Goal: Task Accomplishment & Management: Manage account settings

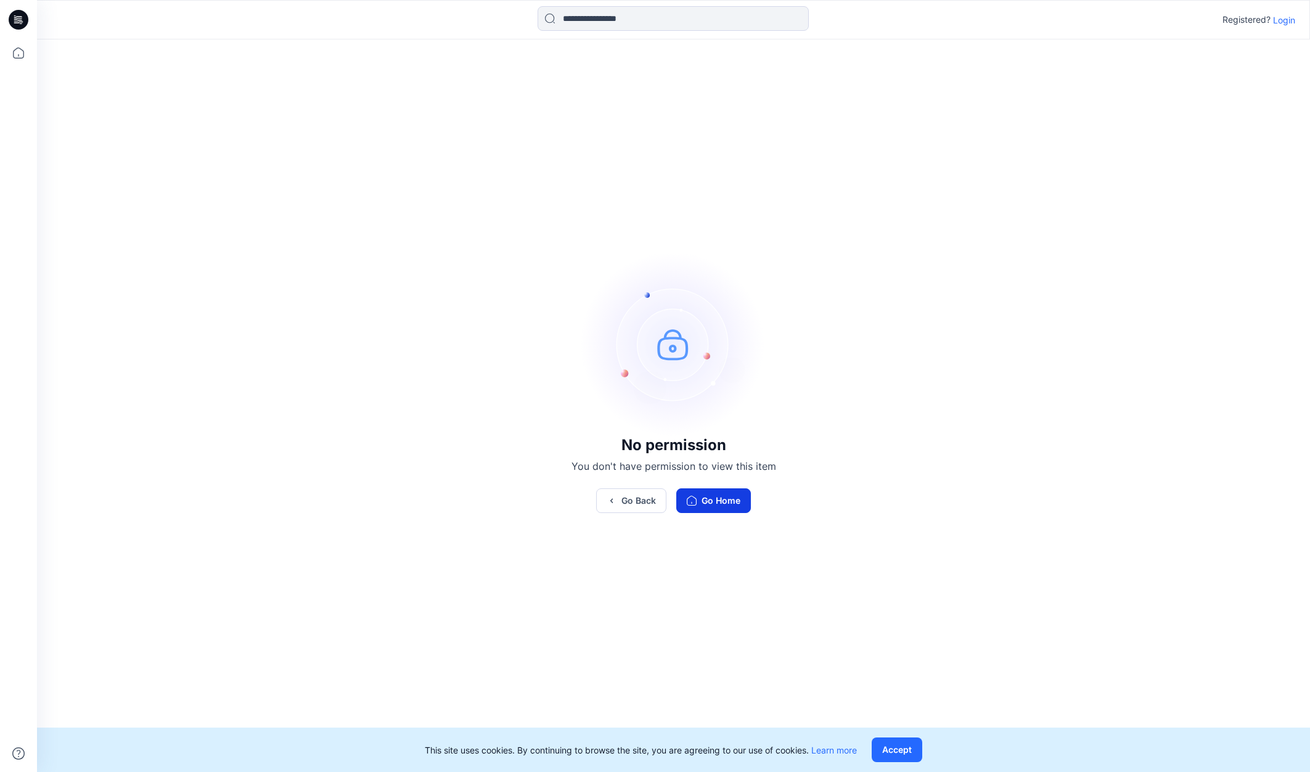
click at [691, 498] on icon "button" at bounding box center [692, 501] width 10 height 10
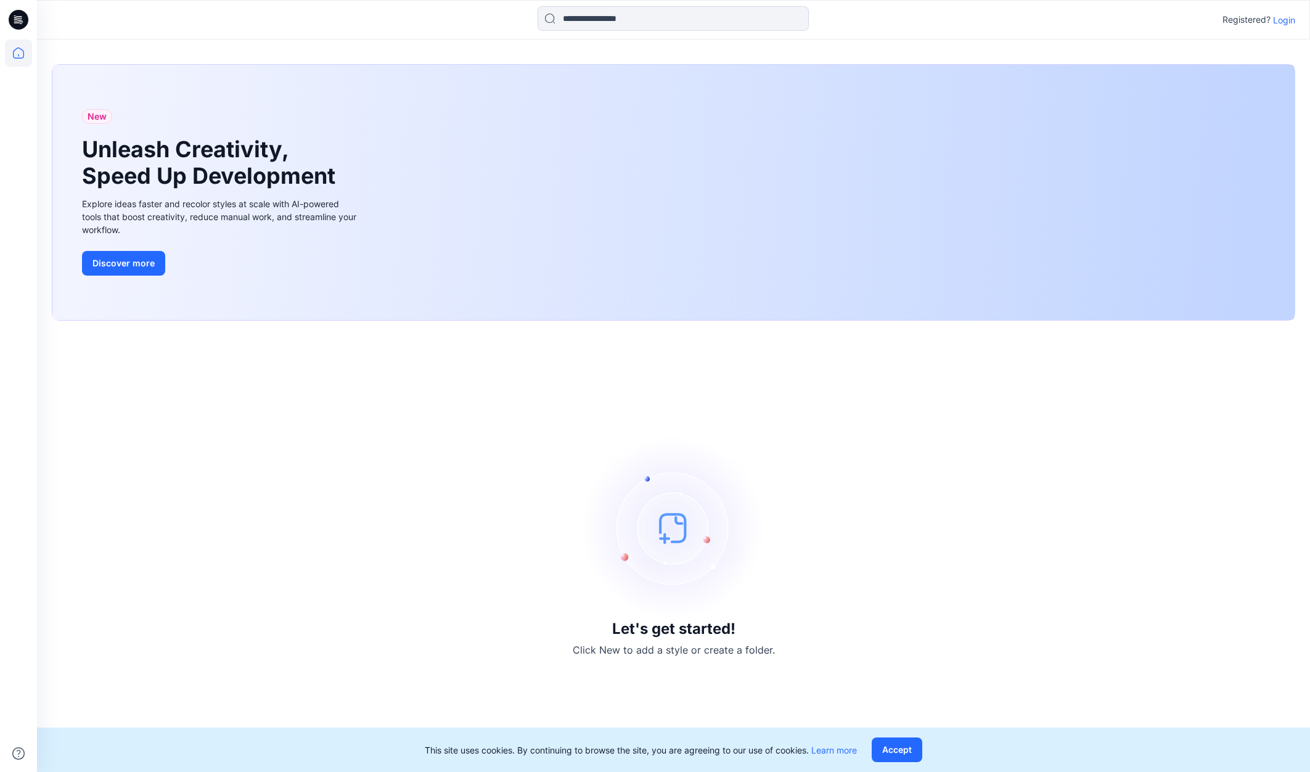
click at [1283, 23] on p "Login" at bounding box center [1284, 20] width 22 height 13
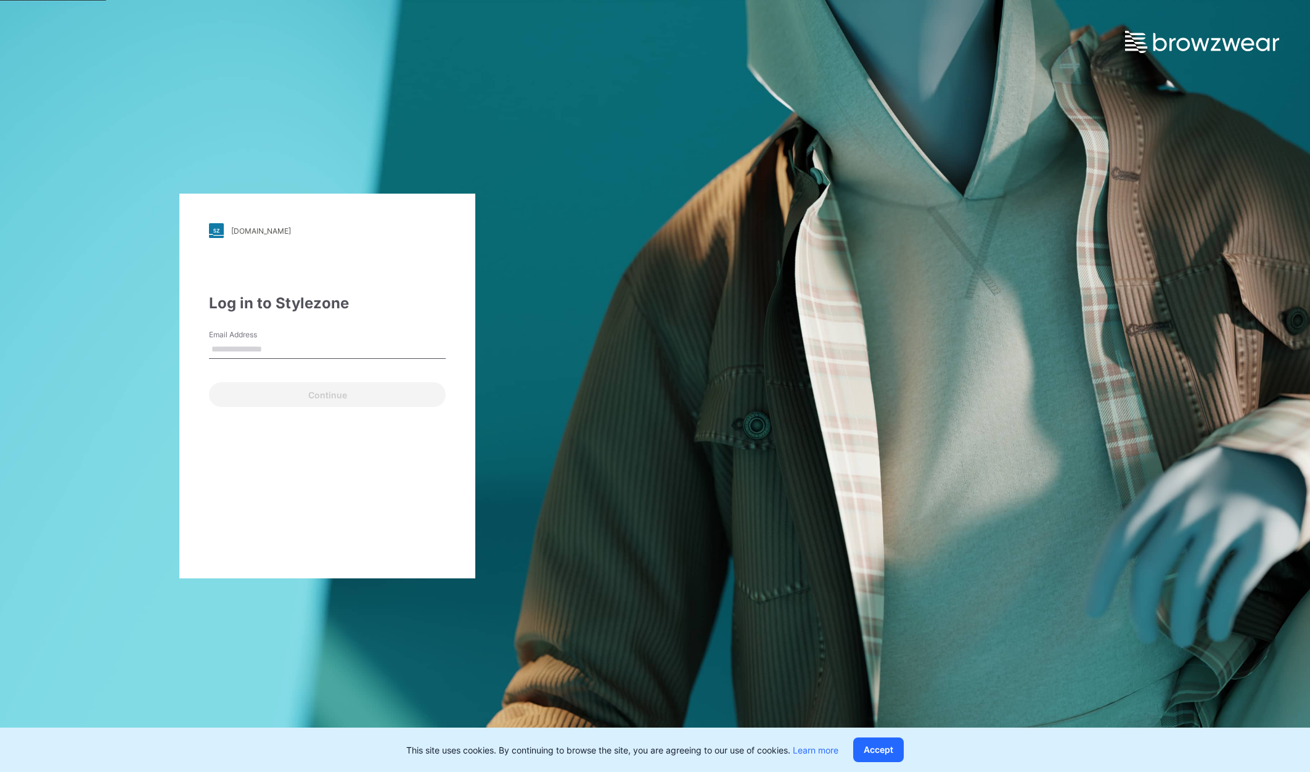
type input "**********"
click at [320, 392] on button "Continue" at bounding box center [327, 394] width 237 height 25
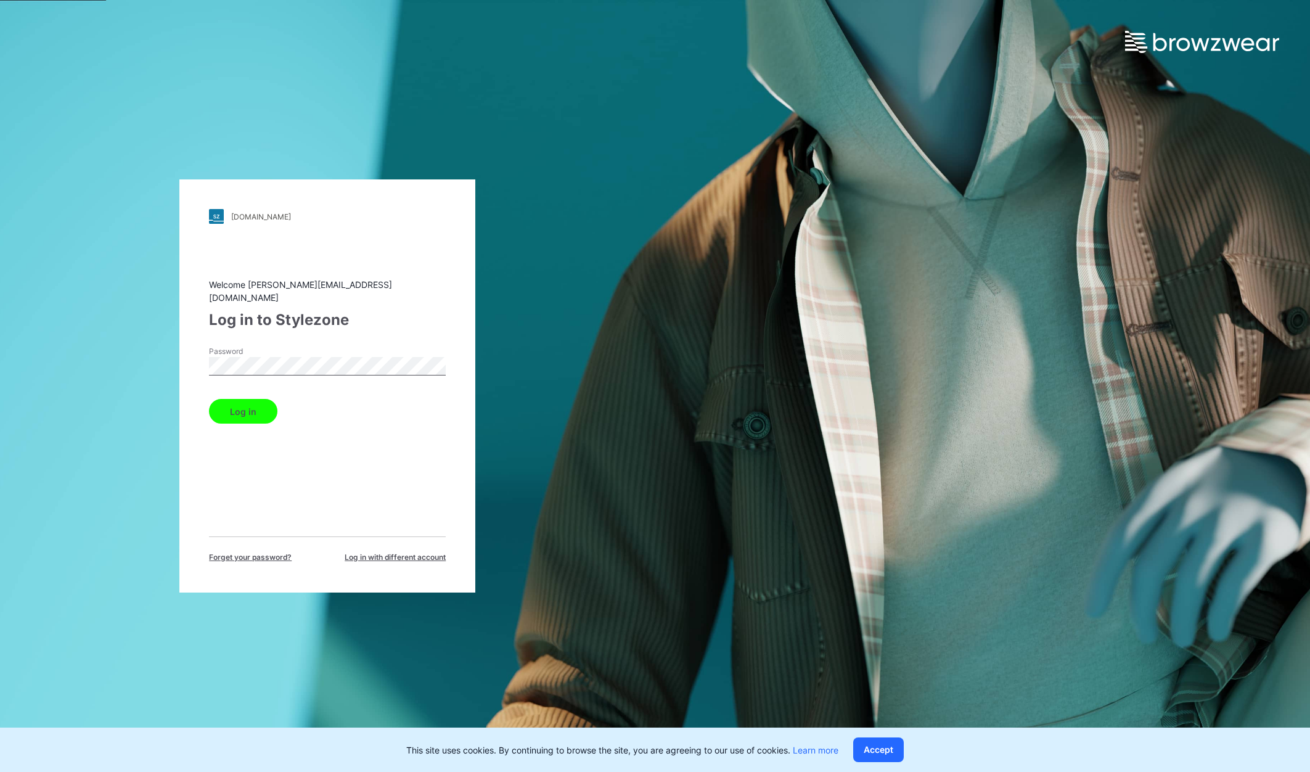
click at [247, 411] on button "Log in" at bounding box center [243, 411] width 68 height 25
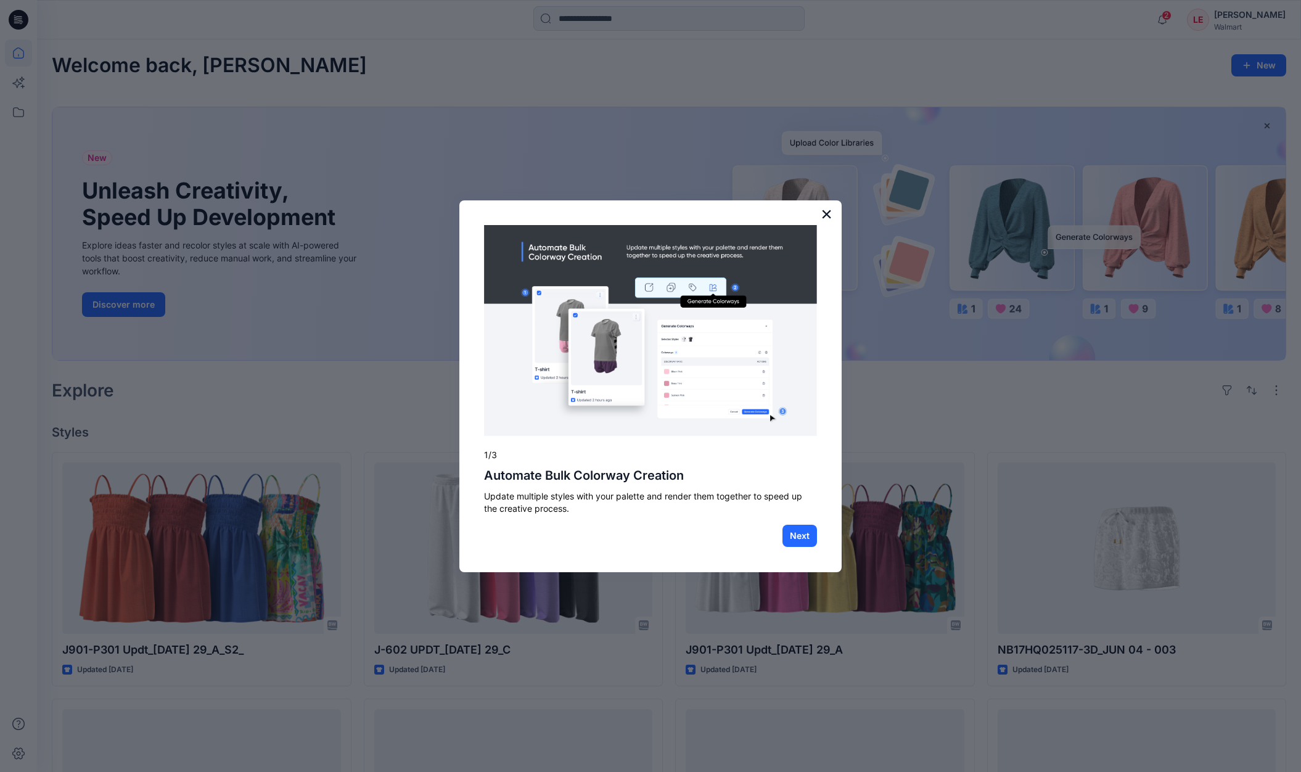
click at [827, 215] on button "×" at bounding box center [827, 214] width 12 height 20
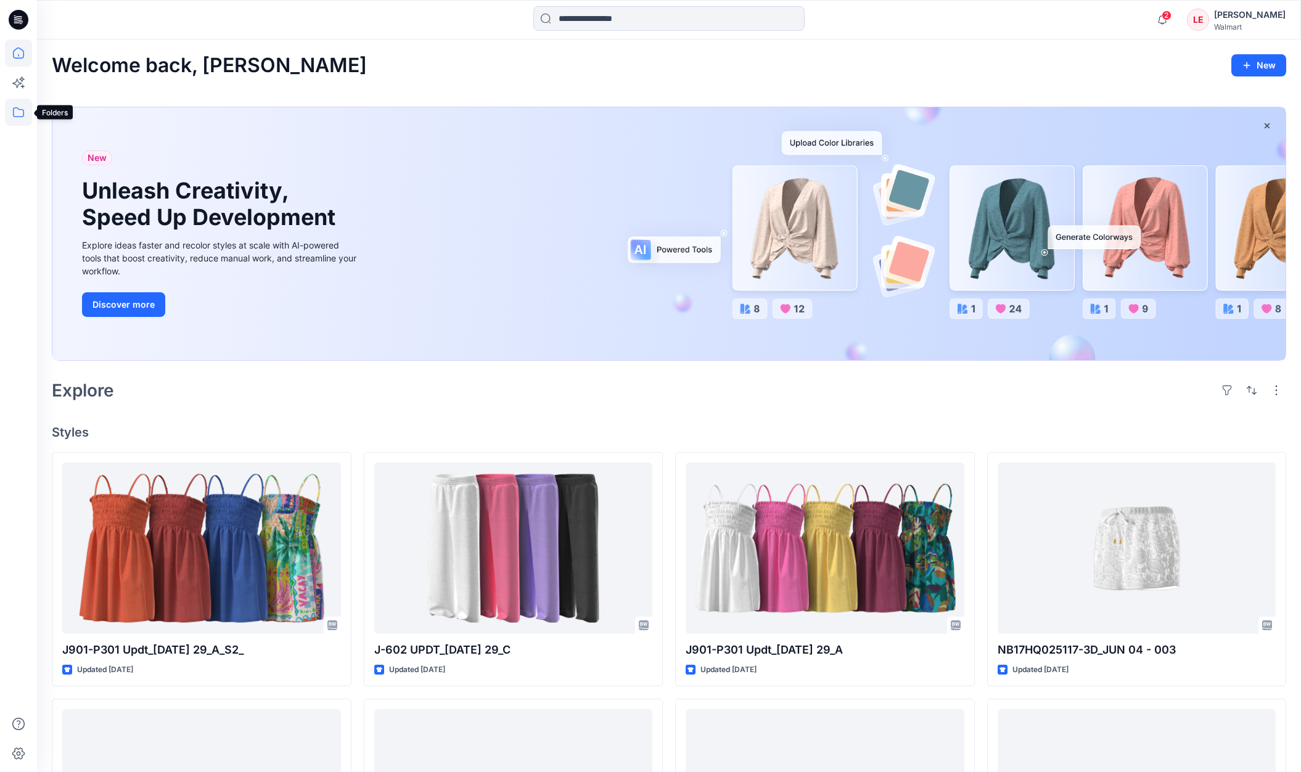
click at [23, 112] on icon at bounding box center [18, 112] width 11 height 10
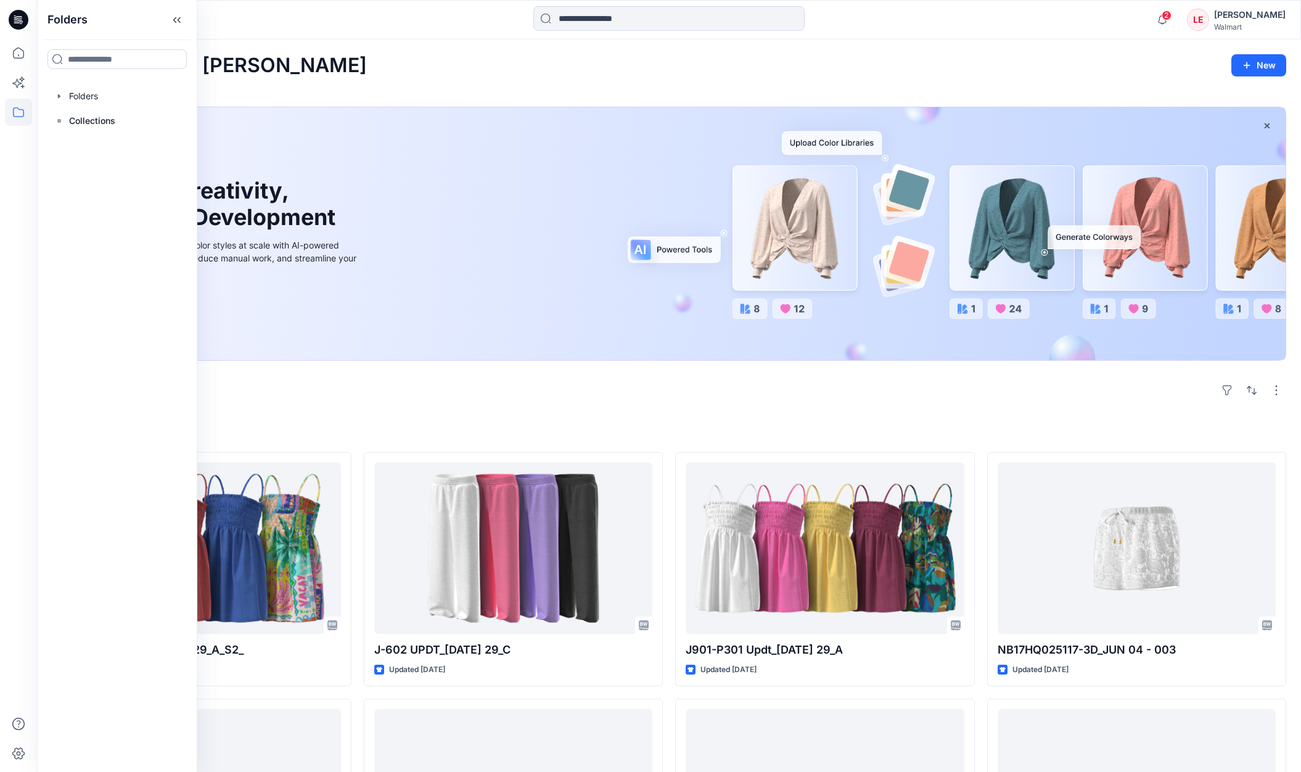
drag, startPoint x: 29, startPoint y: 18, endPoint x: 35, endPoint y: 20, distance: 6.6
click at [29, 18] on div at bounding box center [18, 19] width 39 height 39
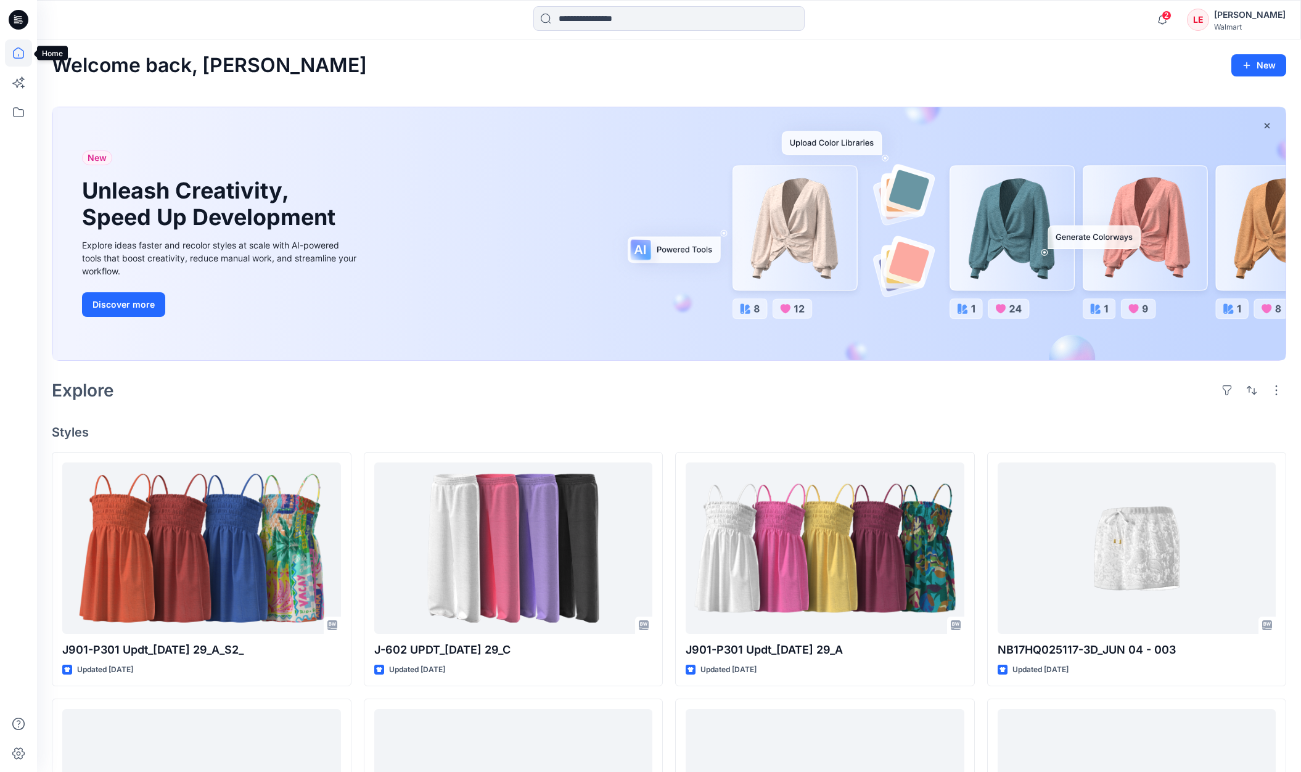
click at [17, 52] on icon at bounding box center [18, 52] width 27 height 27
click at [21, 108] on icon at bounding box center [18, 112] width 27 height 27
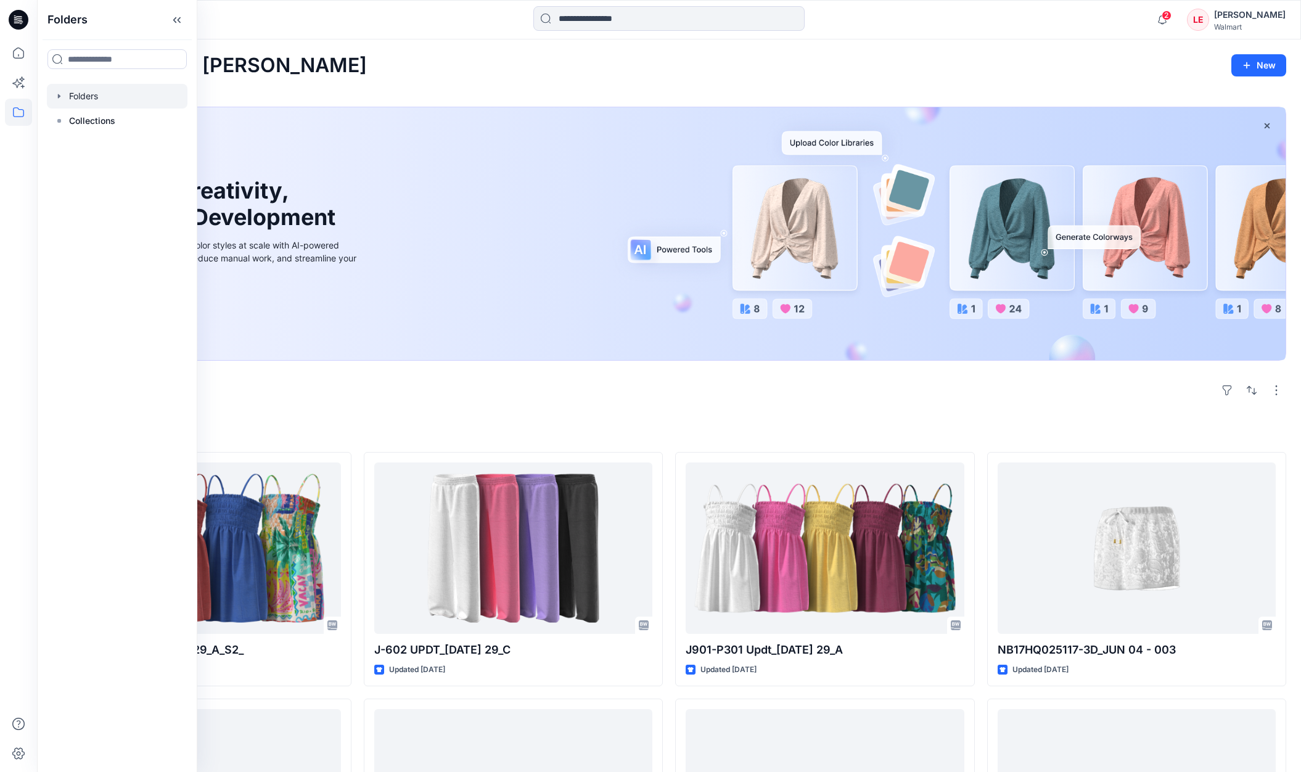
click at [99, 97] on div at bounding box center [117, 96] width 141 height 25
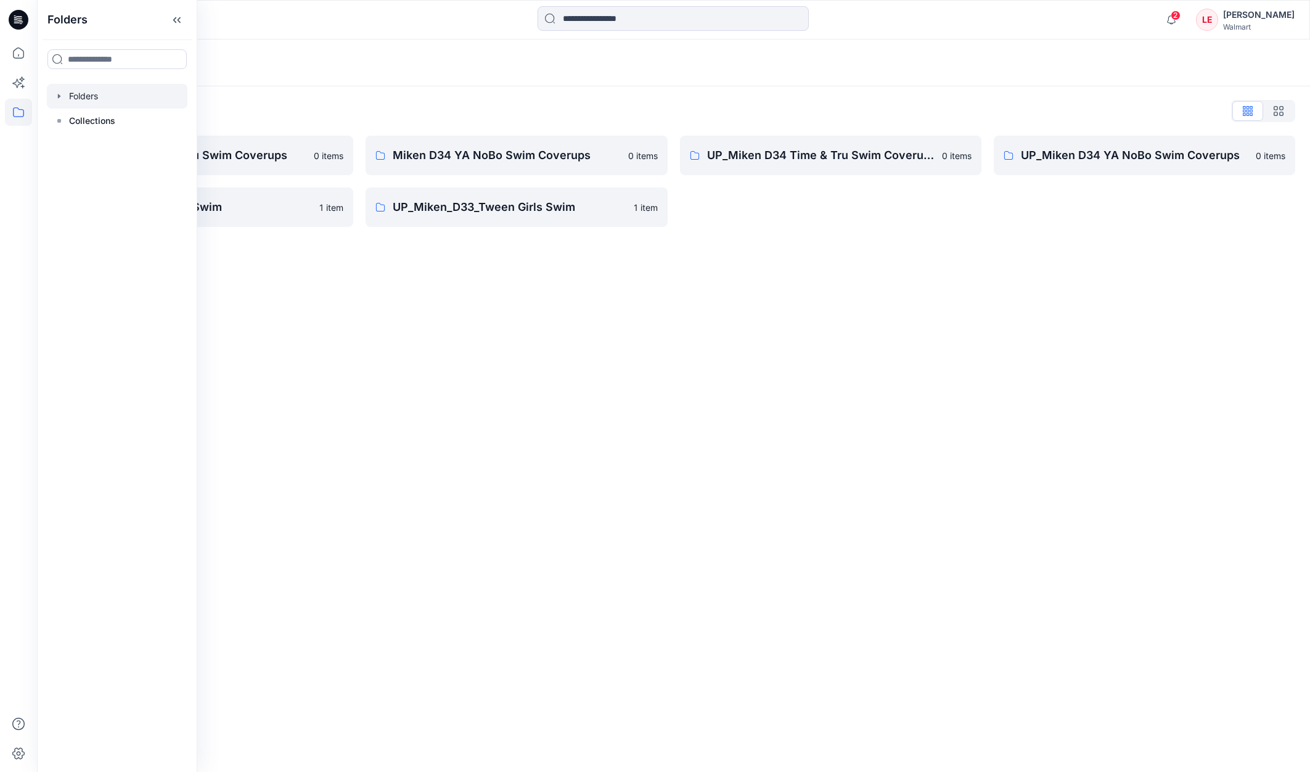
click at [508, 284] on div "Folders Folders List Miken D34 Time & Tru Swim Coverups 0 items UP_Miken_D33_Gi…" at bounding box center [673, 405] width 1273 height 733
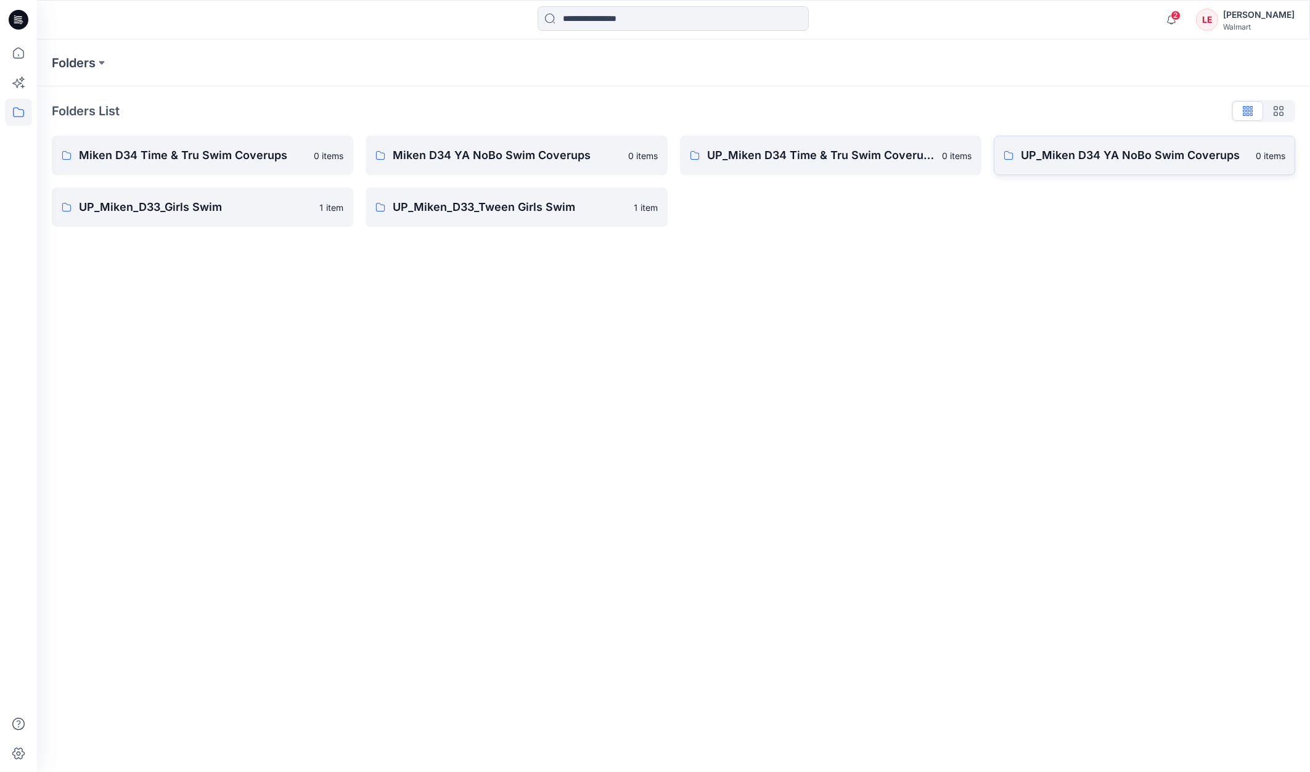
click at [1086, 157] on p "UP_Miken D34 YA NoBo Swim Coverups" at bounding box center [1135, 155] width 228 height 17
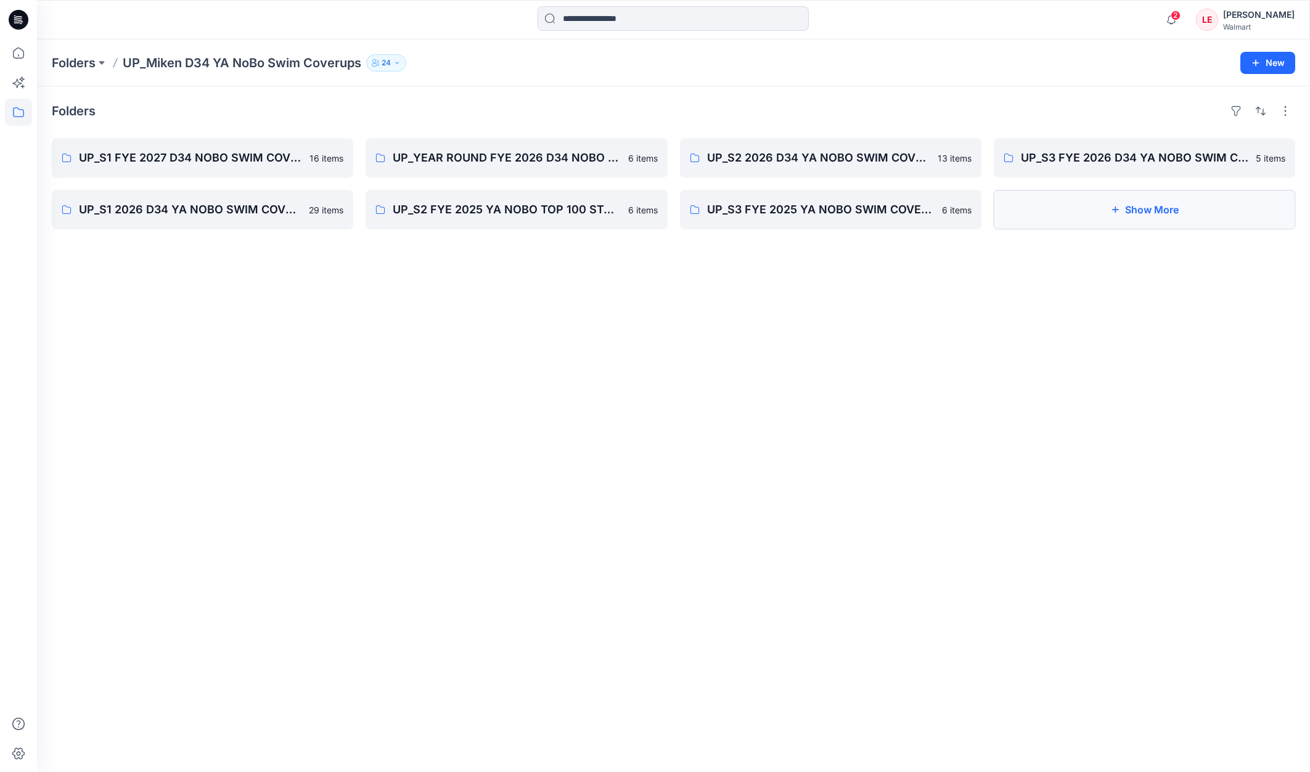
click at [1156, 208] on button "Show More" at bounding box center [1145, 209] width 302 height 39
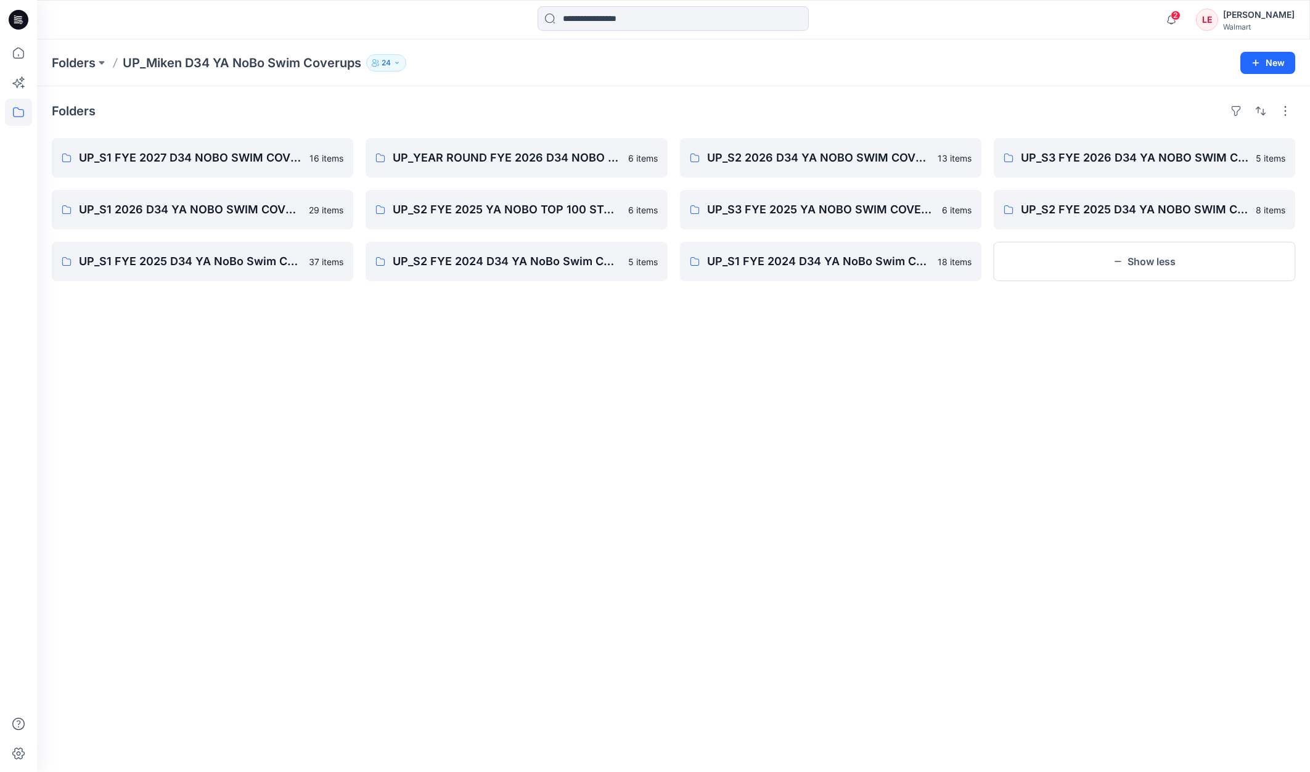
click at [1138, 266] on button "Show less" at bounding box center [1145, 261] width 302 height 39
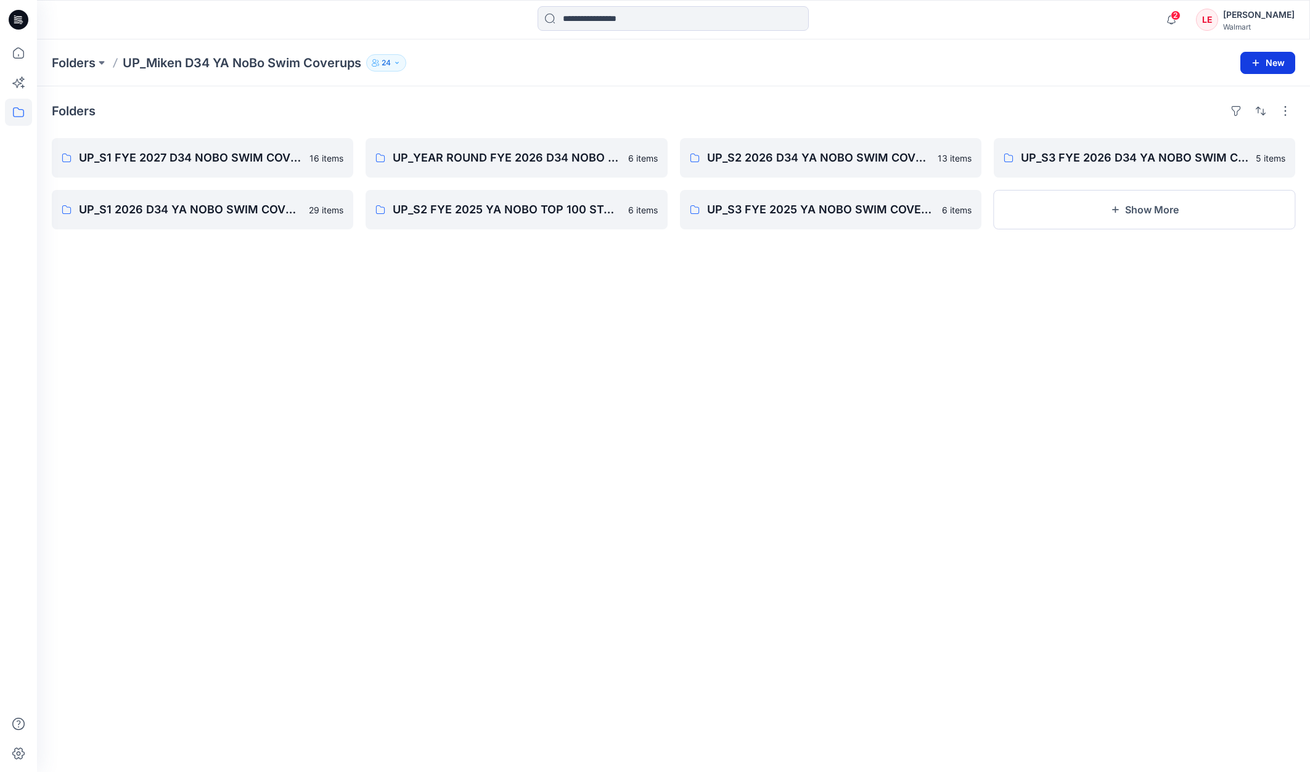
click at [1278, 59] on button "New" at bounding box center [1268, 63] width 55 height 22
click at [1239, 120] on p "New Folder" at bounding box center [1232, 117] width 46 height 13
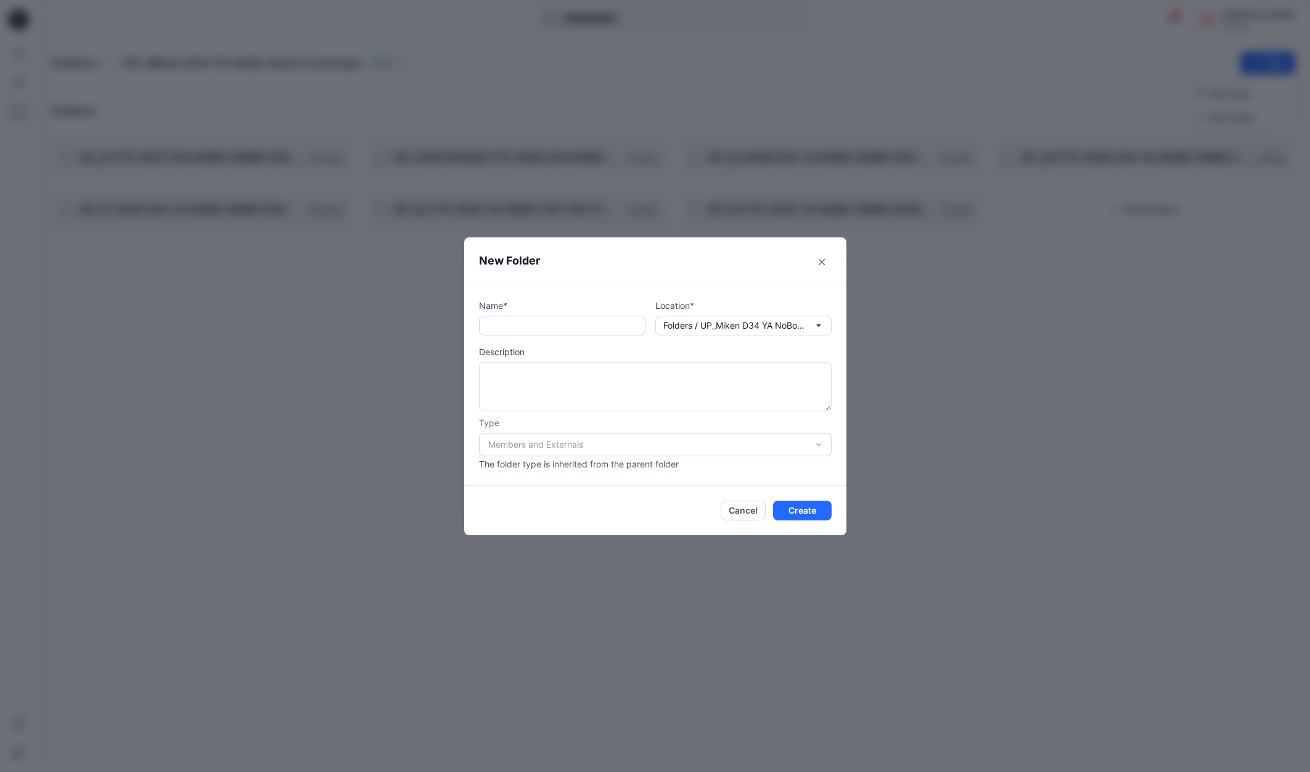
click at [535, 329] on input "text" at bounding box center [562, 326] width 166 height 20
type input "**********"
click at [818, 515] on button "Create" at bounding box center [802, 511] width 59 height 20
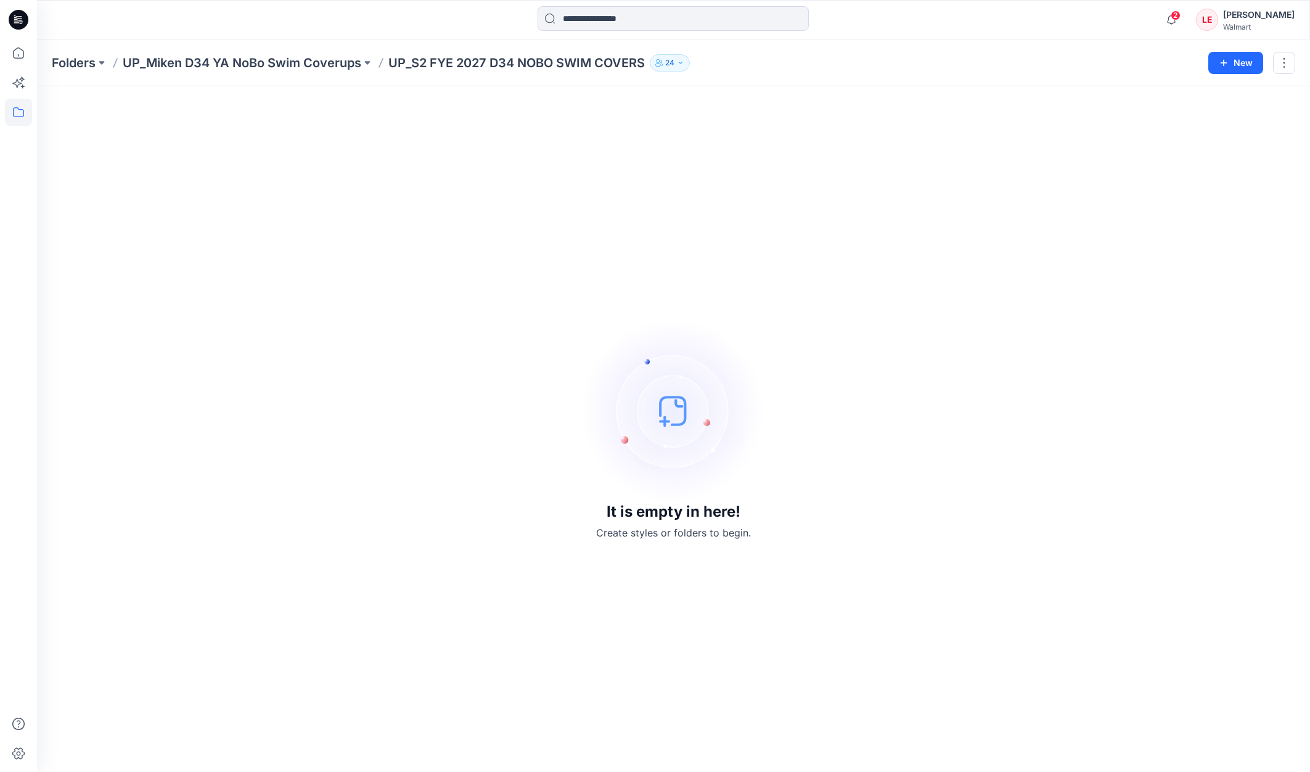
click at [451, 25] on div at bounding box center [673, 19] width 636 height 27
click at [1289, 63] on button "button" at bounding box center [1284, 63] width 22 height 22
click at [816, 64] on div "Folders UP_Miken D34 YA NoBo Swim Coverups UP_S2 FYE 2027 D34 NOBO SWIM COVERS …" at bounding box center [625, 62] width 1147 height 17
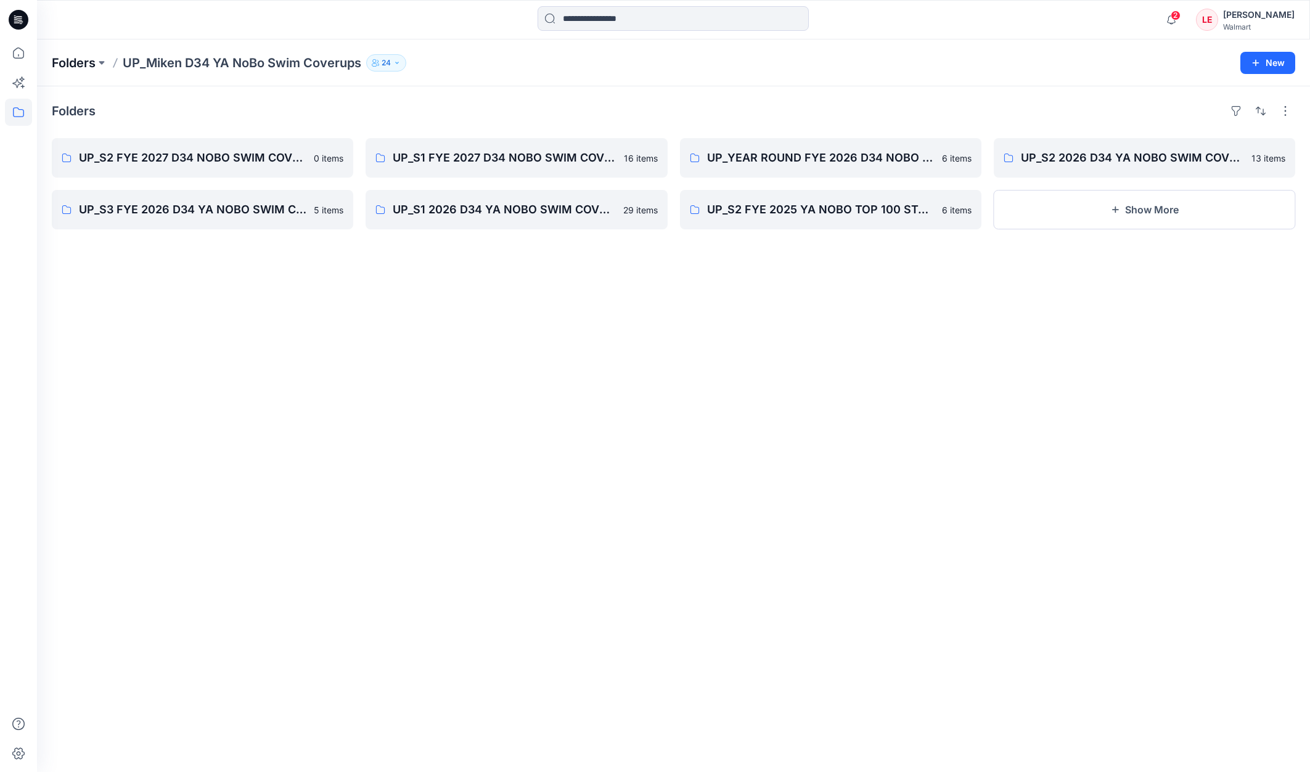
click at [89, 61] on p "Folders" at bounding box center [74, 62] width 44 height 17
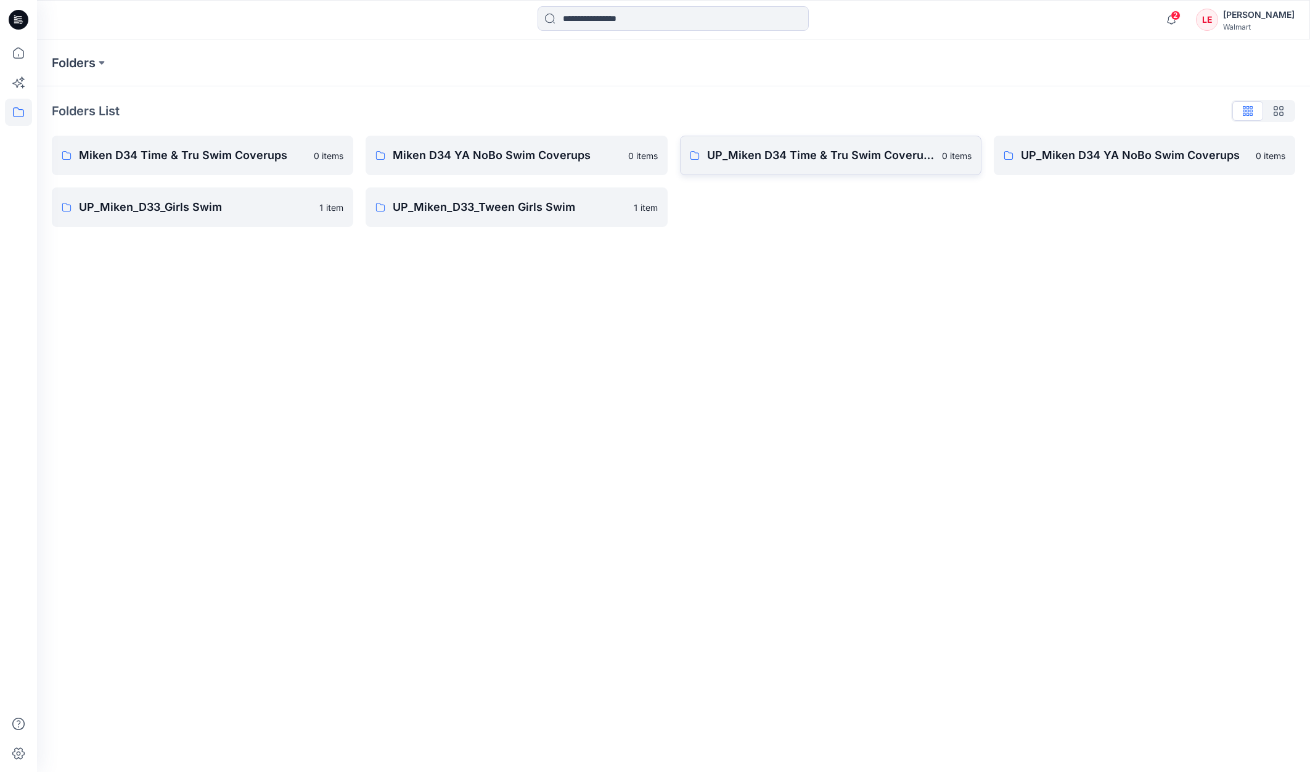
click at [893, 159] on p "UP_Miken D34 Time & Tru Swim Coverups" at bounding box center [821, 155] width 228 height 17
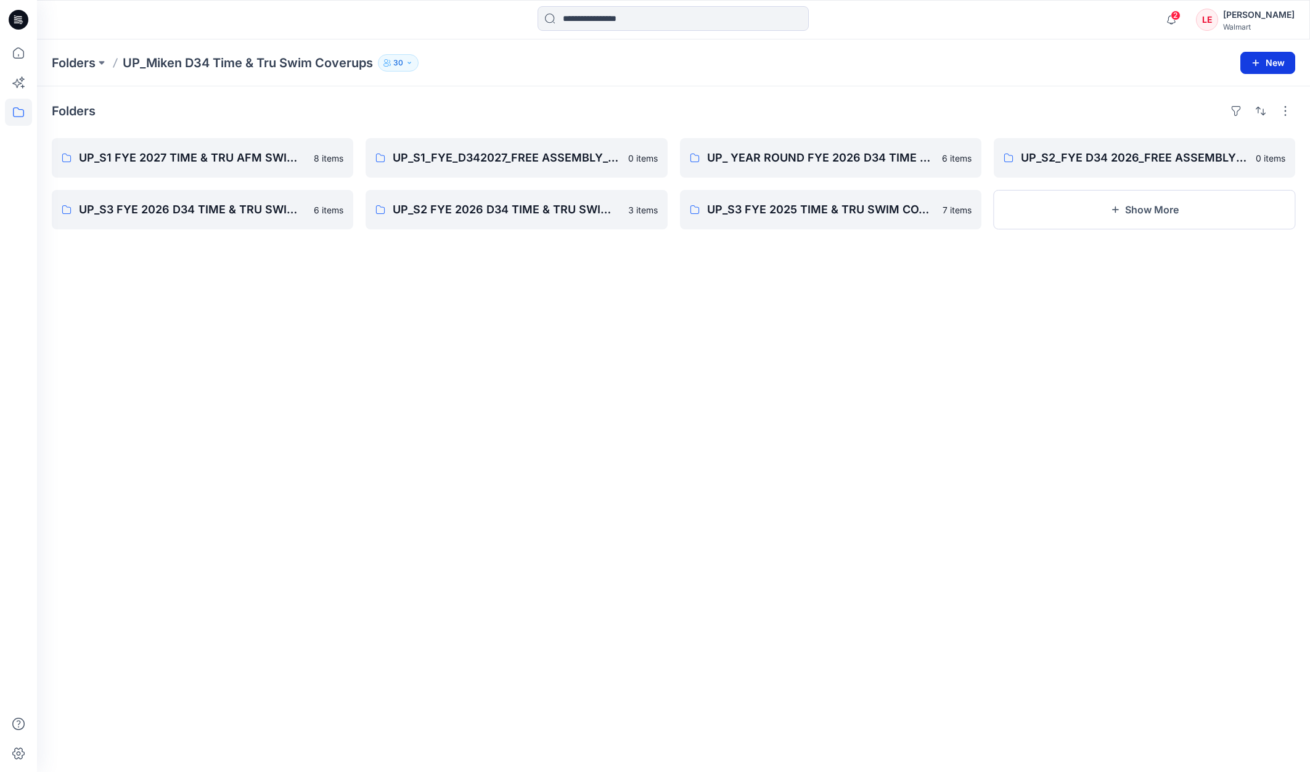
click at [1267, 60] on button "New" at bounding box center [1268, 63] width 55 height 22
click at [1224, 117] on p "New Folder" at bounding box center [1232, 117] width 46 height 13
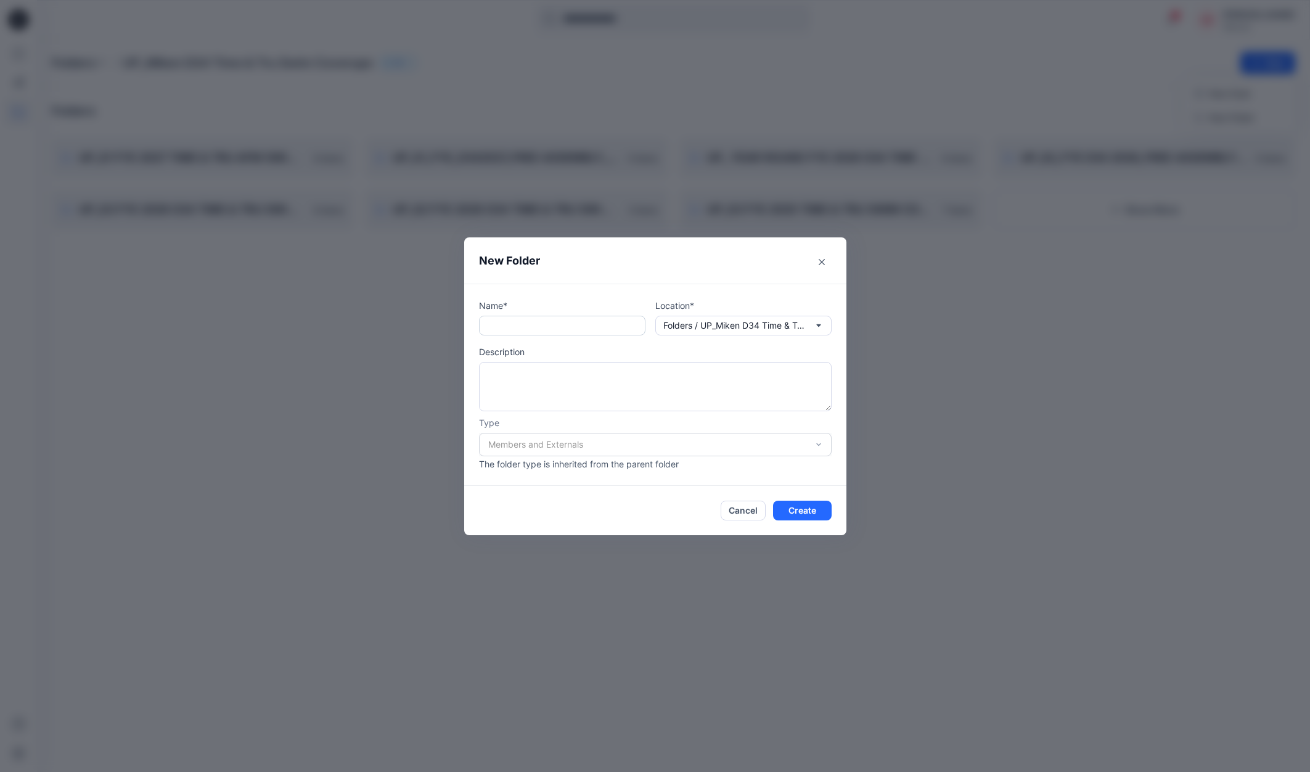
click at [509, 316] on input "text" at bounding box center [562, 326] width 166 height 20
type input "**********"
click at [809, 510] on button "Create" at bounding box center [802, 511] width 59 height 20
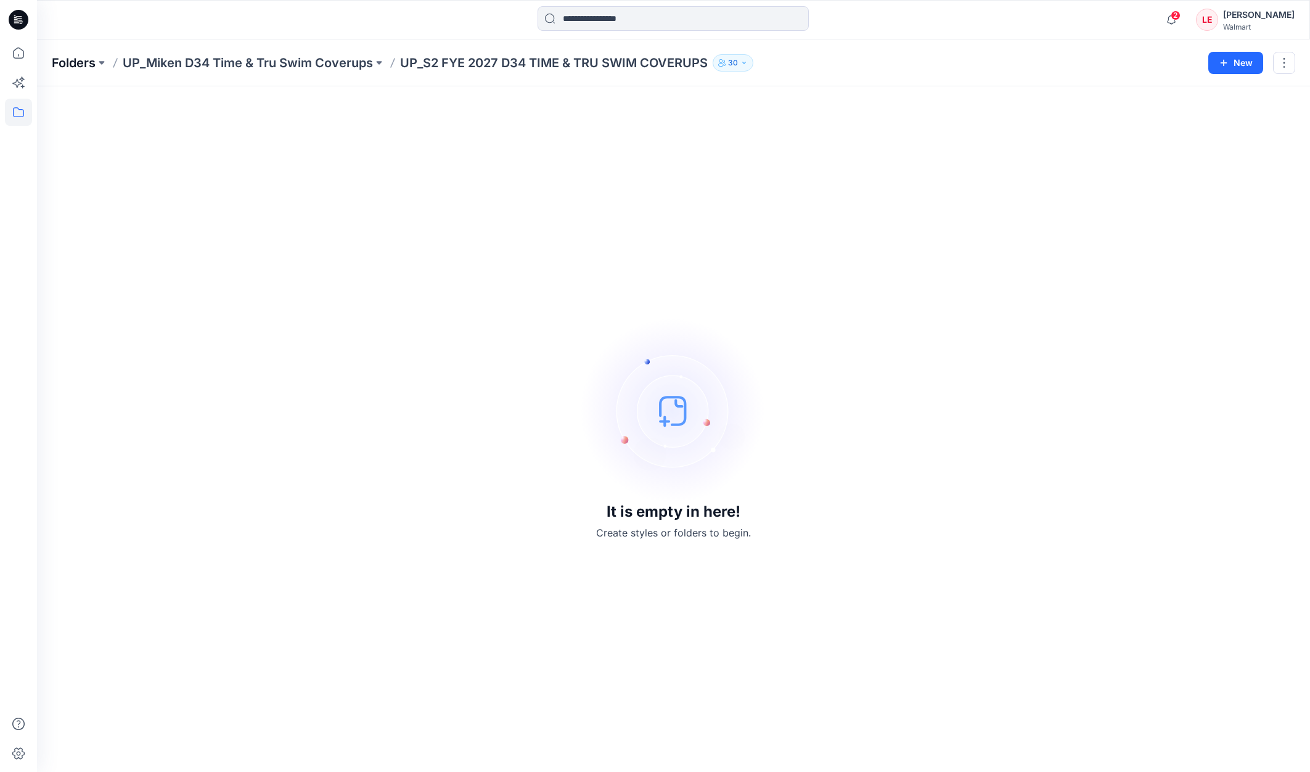
click at [80, 64] on p "Folders" at bounding box center [74, 62] width 44 height 17
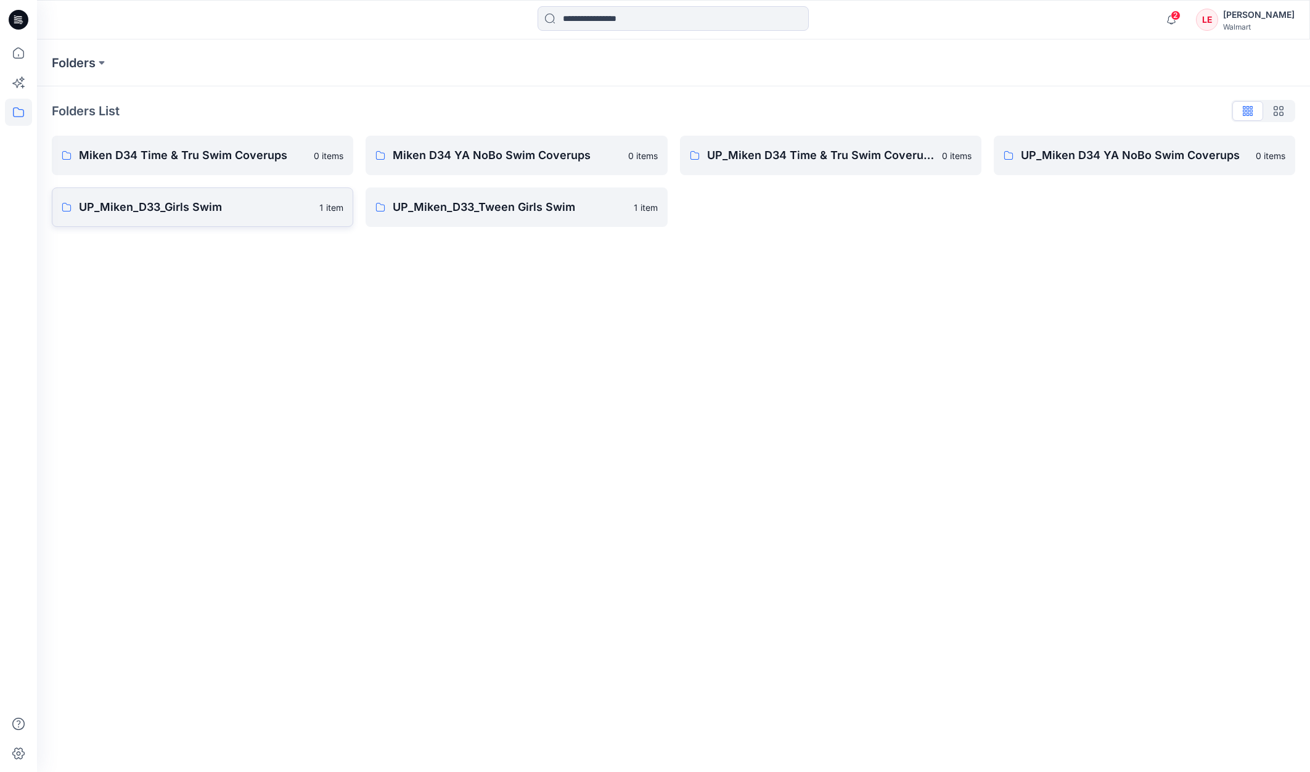
click at [200, 214] on p "UP_Miken_D33_Girls Swim" at bounding box center [195, 207] width 233 height 17
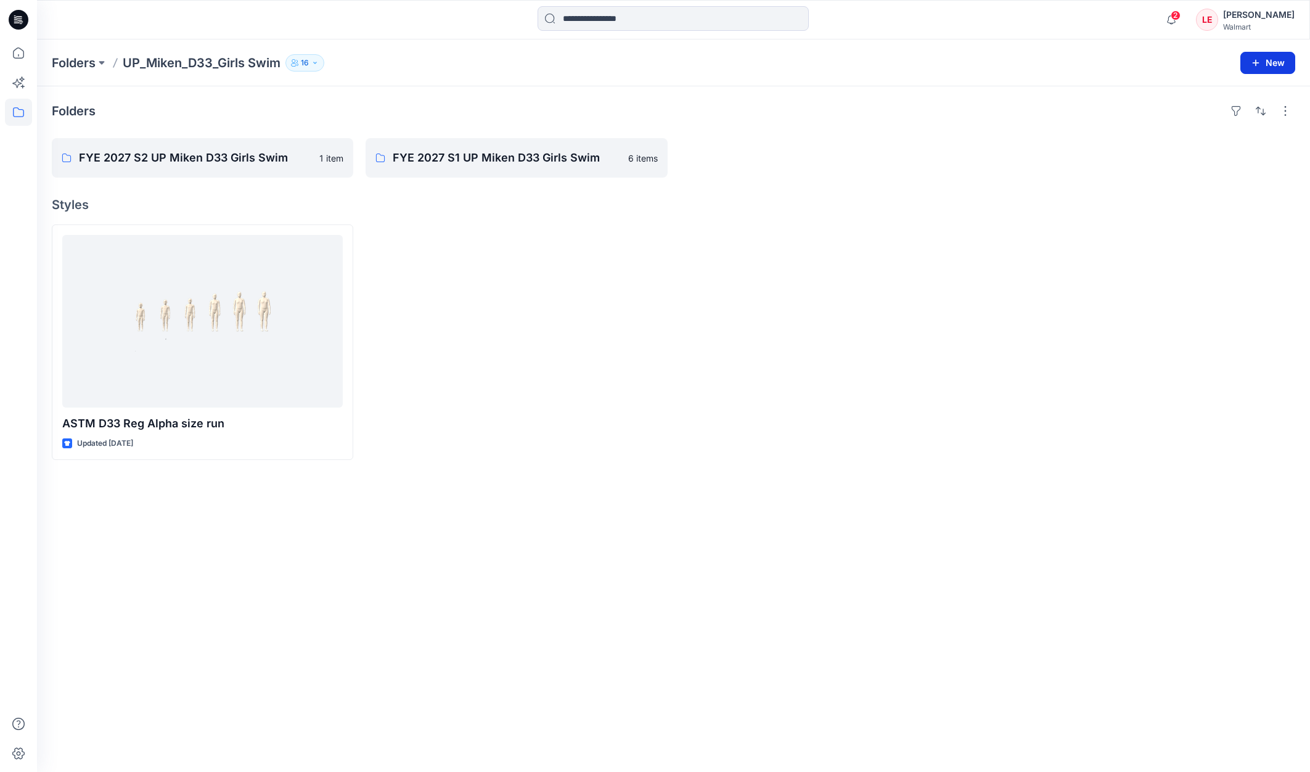
click at [1279, 64] on button "New" at bounding box center [1268, 63] width 55 height 22
click at [1236, 113] on p "New Folder" at bounding box center [1232, 117] width 46 height 13
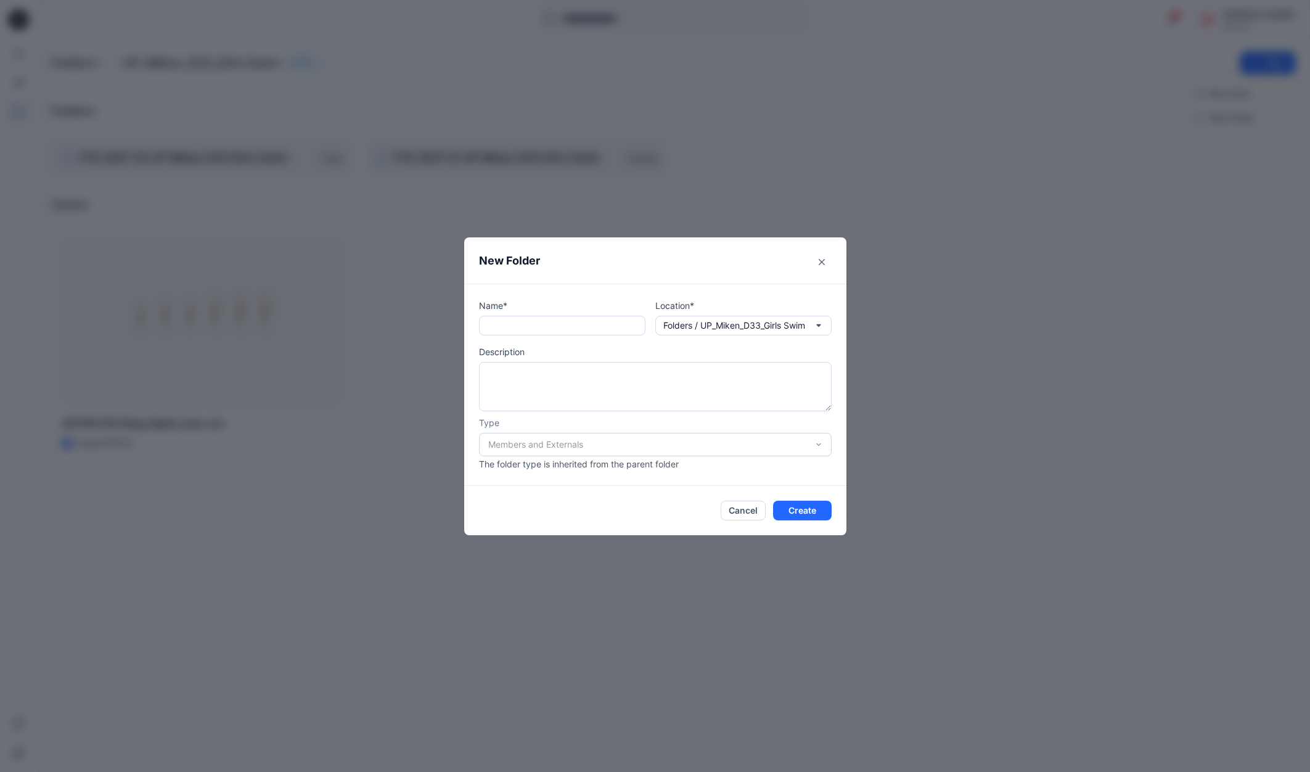
drag, startPoint x: 748, startPoint y: 509, endPoint x: 754, endPoint y: 513, distance: 7.5
click at [748, 509] on button "Cancel" at bounding box center [743, 511] width 45 height 20
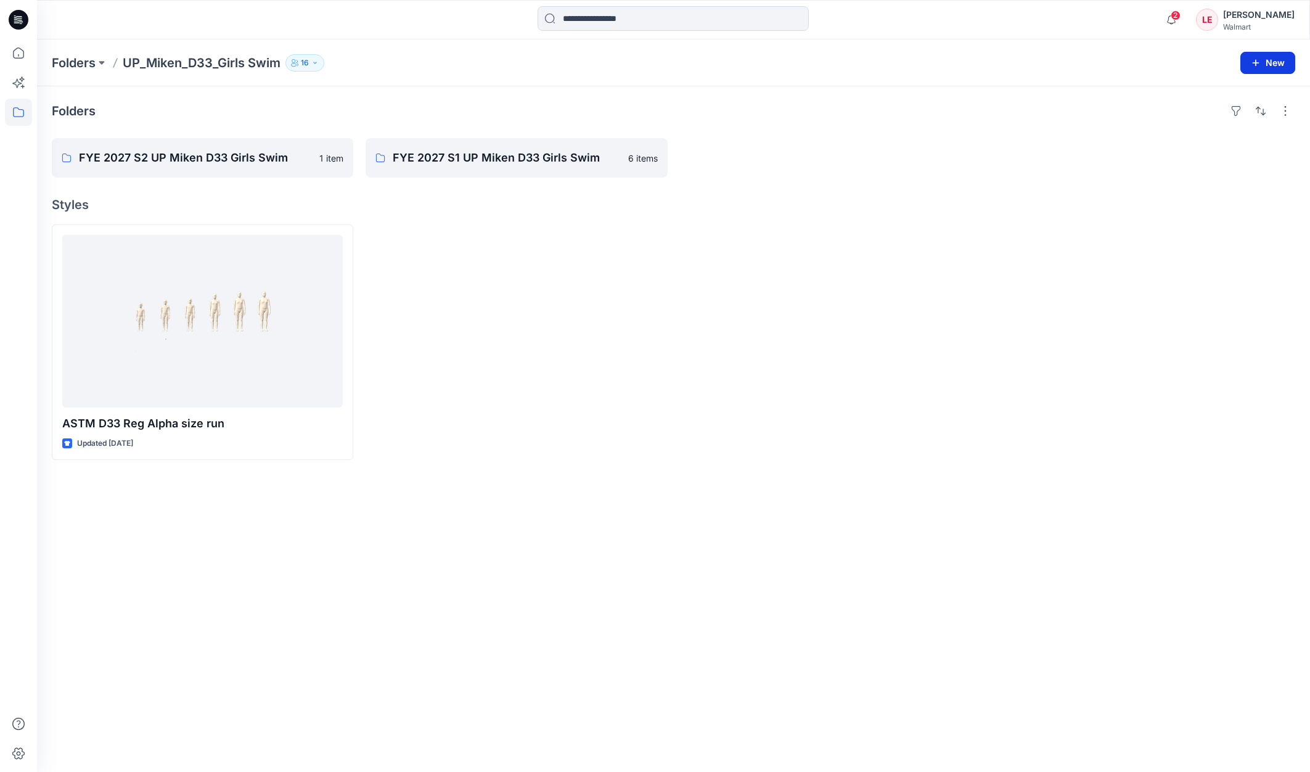
click at [1276, 65] on button "New" at bounding box center [1268, 63] width 55 height 22
click at [1240, 118] on p "New Folder" at bounding box center [1232, 117] width 46 height 13
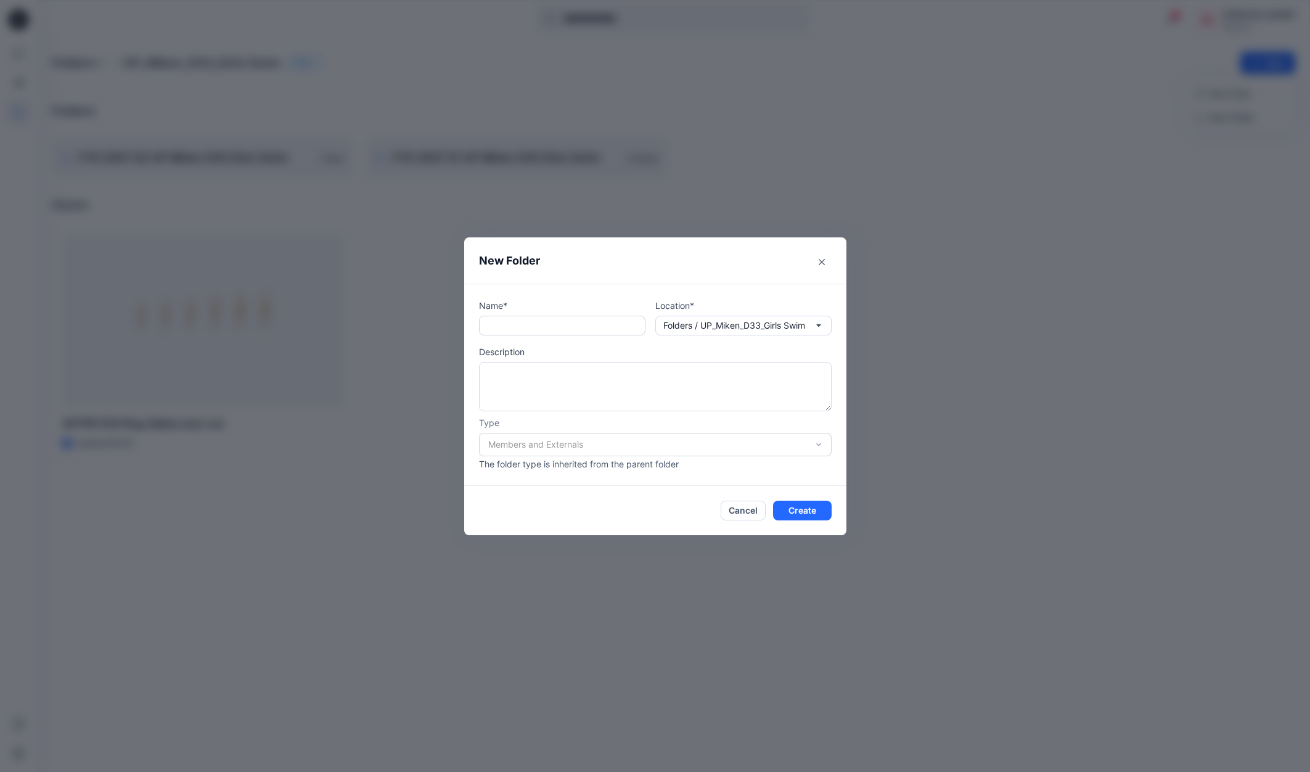
drag, startPoint x: 527, startPoint y: 327, endPoint x: 527, endPoint y: 320, distance: 6.8
click at [527, 326] on input "text" at bounding box center [562, 326] width 166 height 20
type input "**********"
click at [819, 511] on button "Create" at bounding box center [802, 511] width 59 height 20
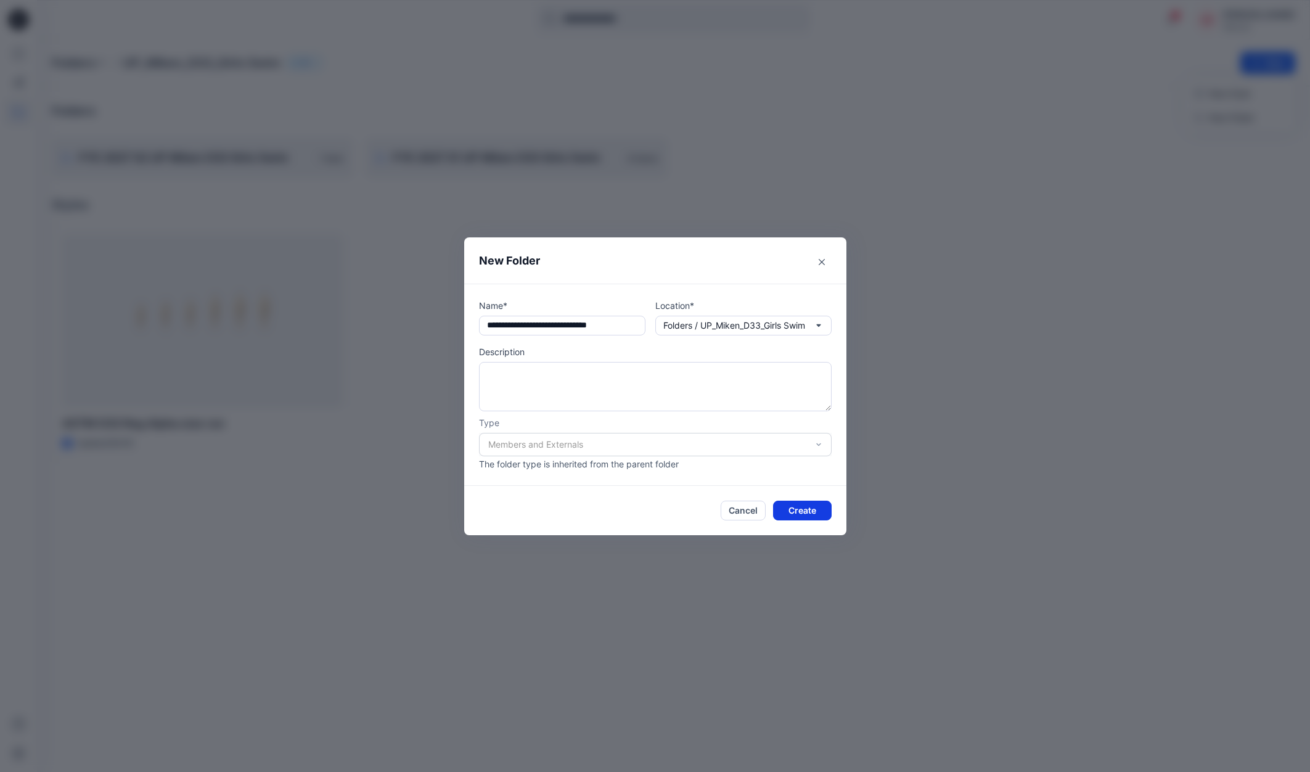
scroll to position [0, 0]
